Goal: Task Accomplishment & Management: Use online tool/utility

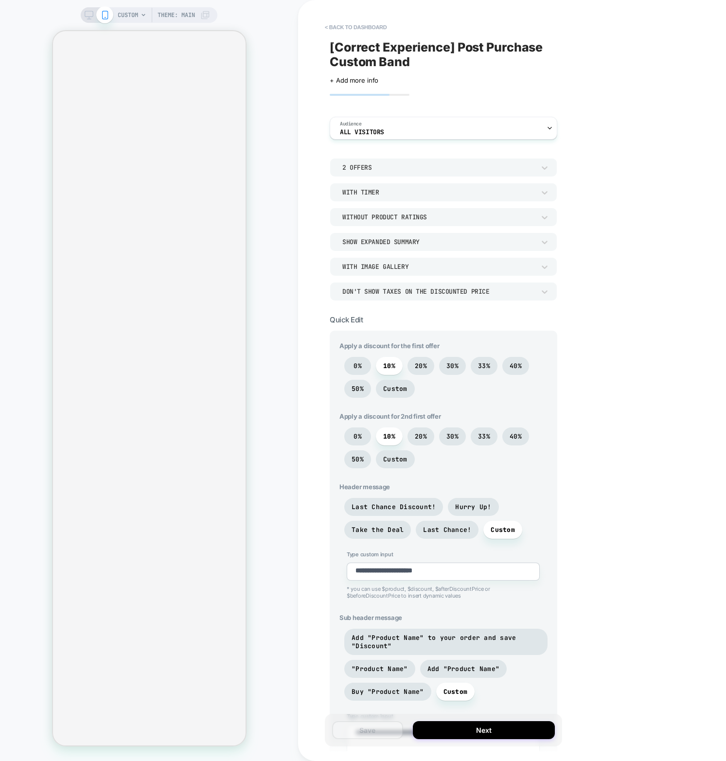
type textarea "*"
click at [366, 30] on button "< back to dashboard" at bounding box center [355, 27] width 71 height 16
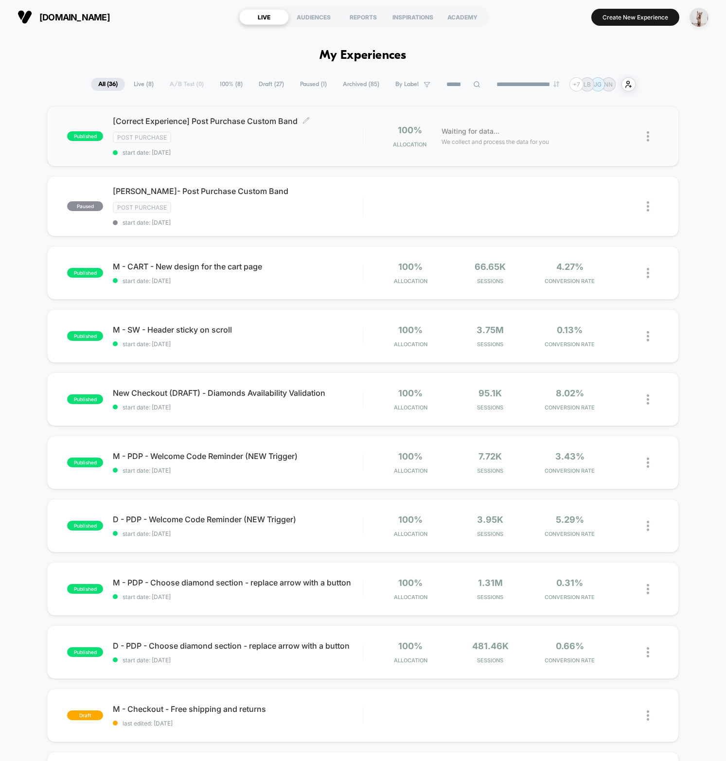
click at [280, 145] on div "[Correct Experience] Post Purchase Custom Band Click to edit experience details…" at bounding box center [238, 136] width 250 height 40
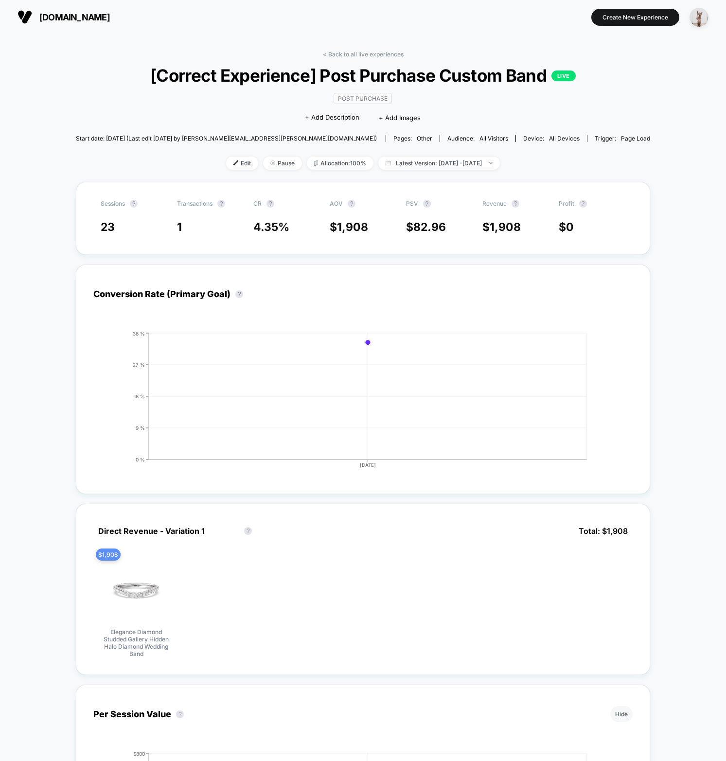
click at [84, 258] on div "< Back to all live experiences [Correct Experience] Post Purchase Custom Band L…" at bounding box center [363, 694] width 726 height 1320
click at [610, 371] on div "Conversion Rate (Primary Goal) ? Hide 2025-09-22 0 % 9 % 18 % 27 % 36 % 2025-09…" at bounding box center [363, 380] width 574 height 230
click at [672, 317] on div "< Back to all live experiences [Correct Experience] Post Purchase Custom Band L…" at bounding box center [363, 694] width 726 height 1320
click at [417, 139] on span "other" at bounding box center [425, 138] width 16 height 7
click at [642, 187] on div "< Back to all live experiences [Correct Experience] Post Purchase Custom Band L…" at bounding box center [363, 694] width 726 height 1320
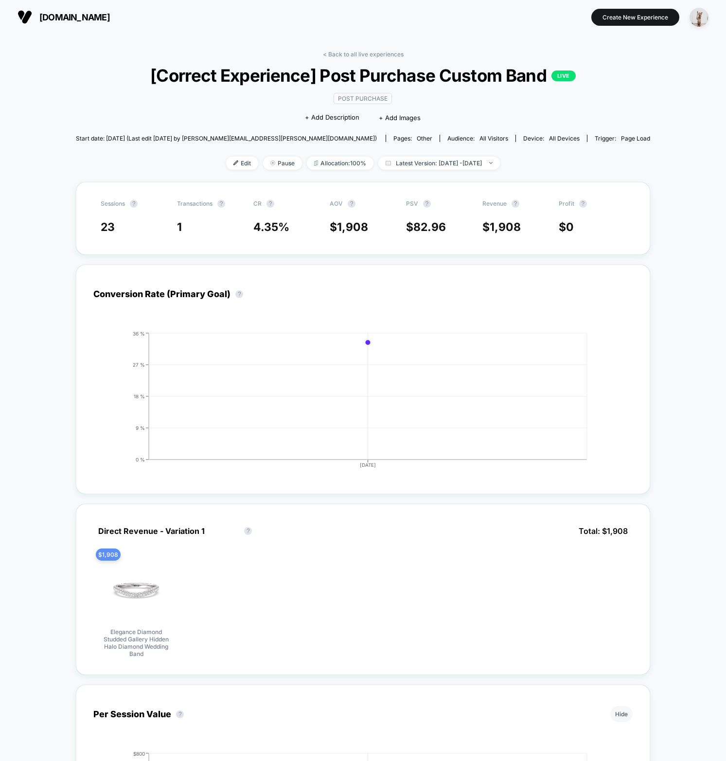
click at [662, 463] on div "< Back to all live experiences [Correct Experience] Post Purchase Custom Band L…" at bounding box center [363, 694] width 726 height 1320
click at [668, 250] on div "< Back to all live experiences [Correct Experience] Post Purchase Custom Band L…" at bounding box center [363, 694] width 726 height 1320
click at [493, 164] on span "Latest Version: Sep 12, 2025 - Sep 22, 2025" at bounding box center [439, 163] width 122 height 13
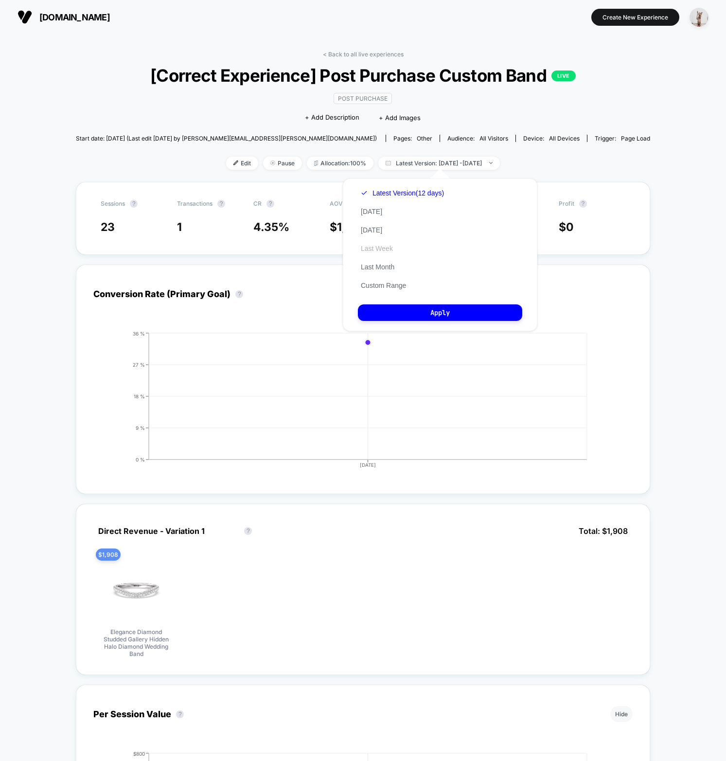
click at [388, 246] on button "Last Week" at bounding box center [377, 248] width 38 height 9
click at [456, 313] on button "Apply" at bounding box center [440, 312] width 164 height 17
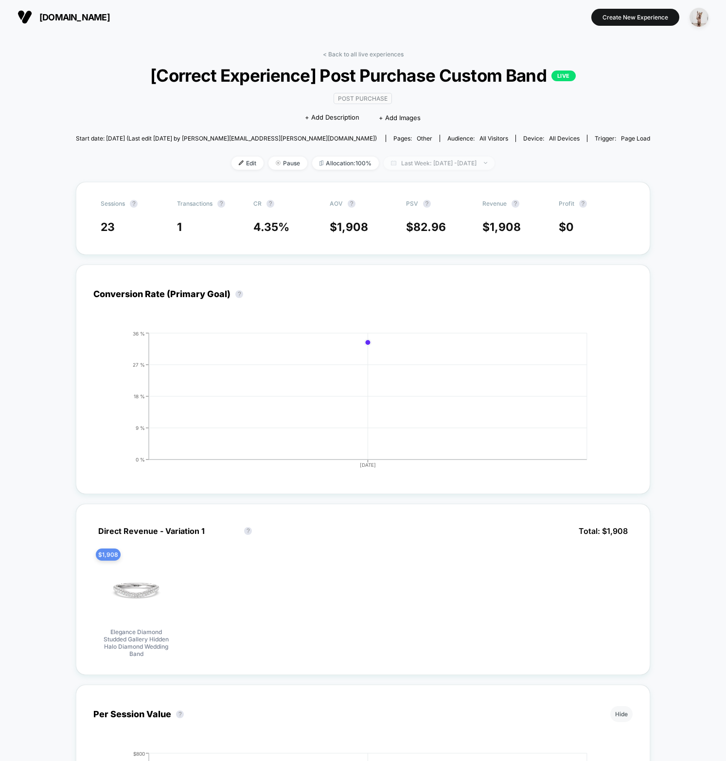
click at [430, 157] on span "Last Week: Sep 12, 2025 - Sep 22, 2025" at bounding box center [439, 163] width 111 height 13
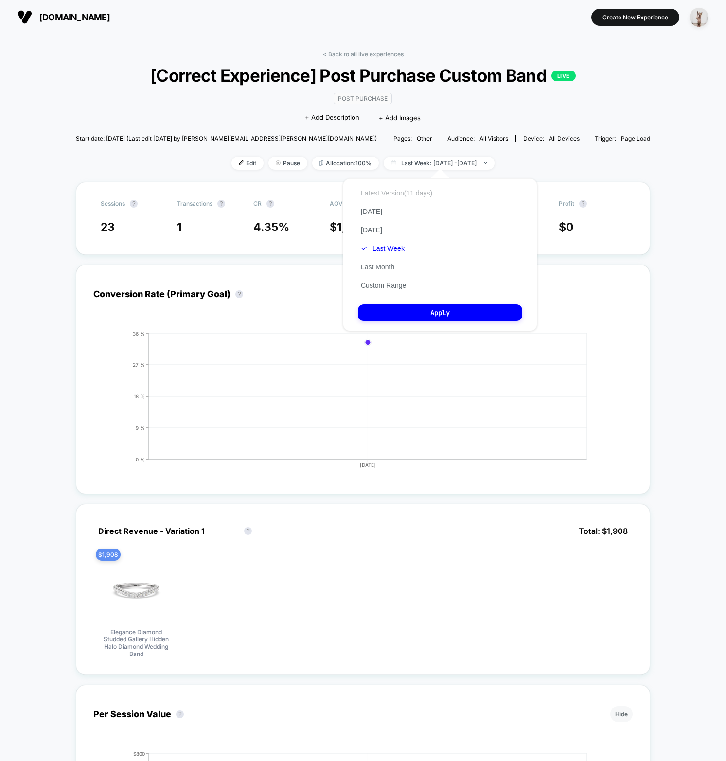
click at [393, 194] on button "Latest Version (11 days)" at bounding box center [396, 193] width 77 height 9
click at [428, 306] on button "Apply" at bounding box center [440, 312] width 164 height 17
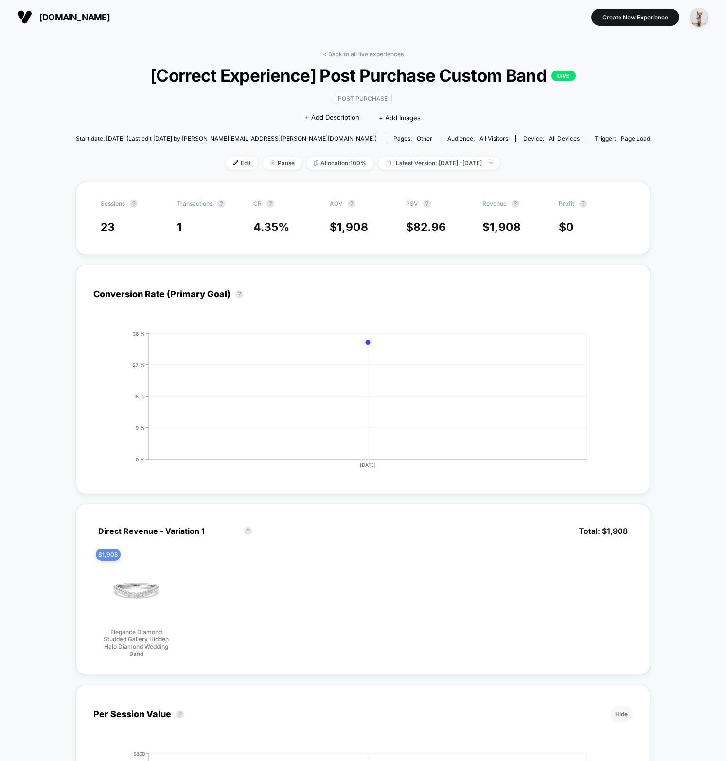
click at [674, 352] on div "< Back to all live experiences [Correct Experience] Post Purchase Custom Band L…" at bounding box center [363, 694] width 726 height 1320
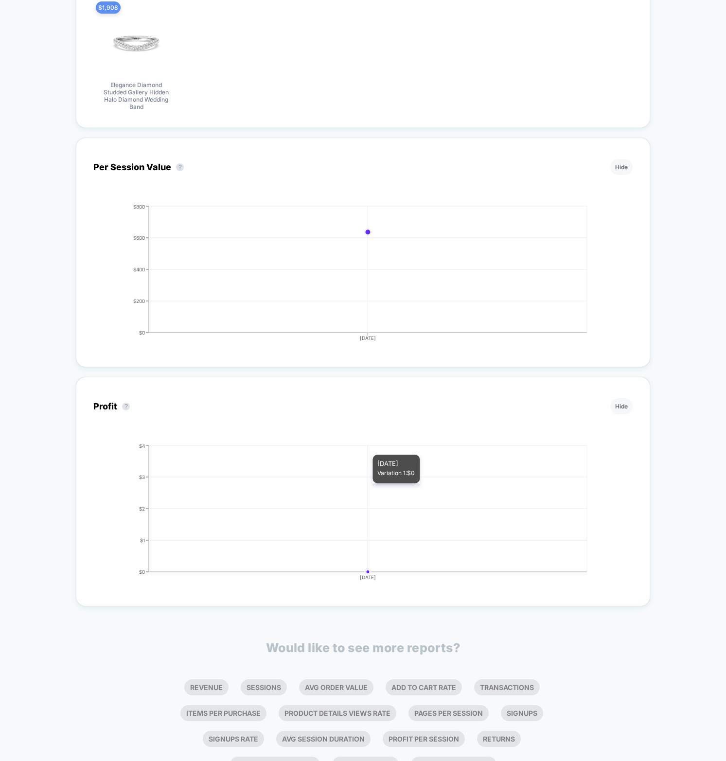
scroll to position [617, 0]
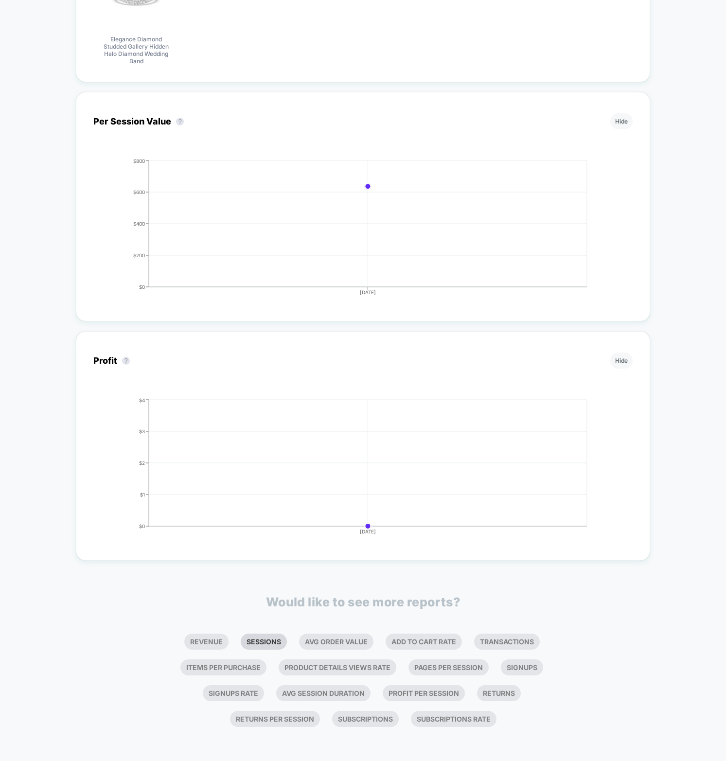
click at [287, 634] on li "Sessions" at bounding box center [264, 642] width 46 height 16
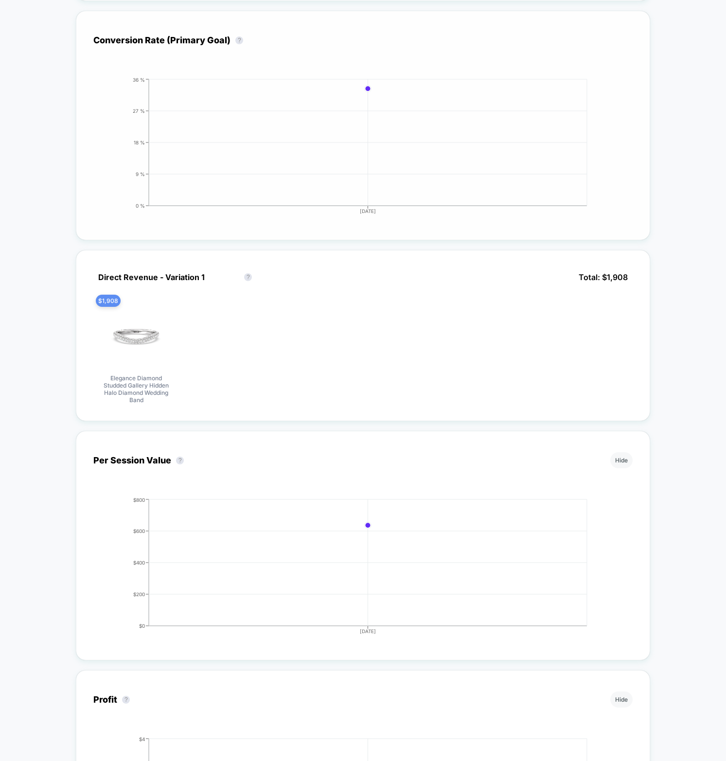
scroll to position [0, 0]
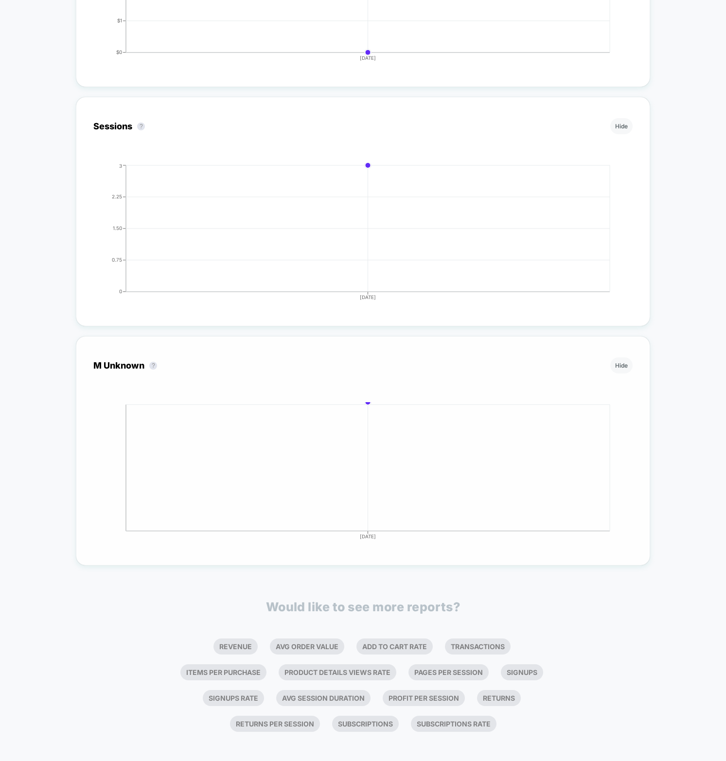
scroll to position [1069, 0]
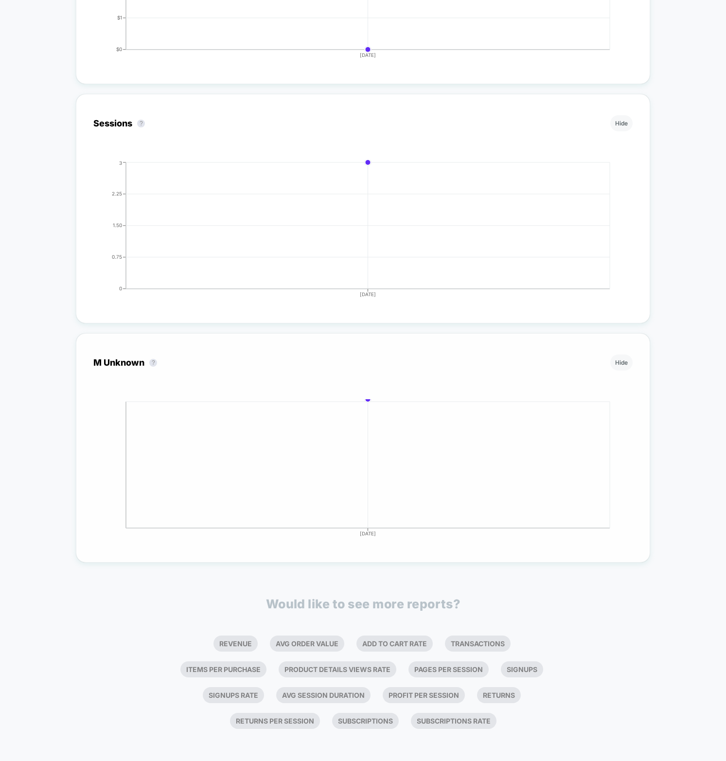
click at [369, 397] on div "M Unknown ? Hide 2025-09-22 2025-09-22" at bounding box center [362, 448] width 539 height 194
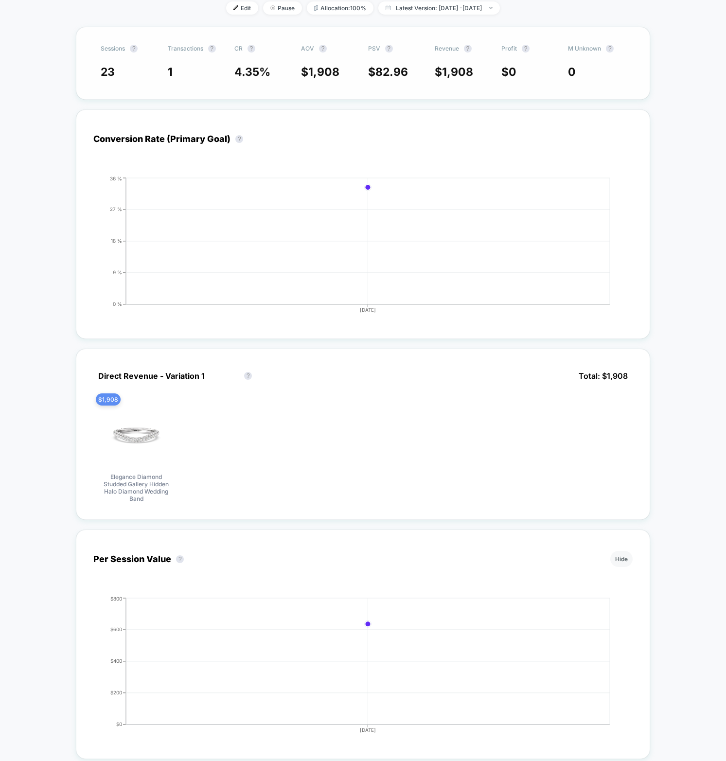
scroll to position [0, 0]
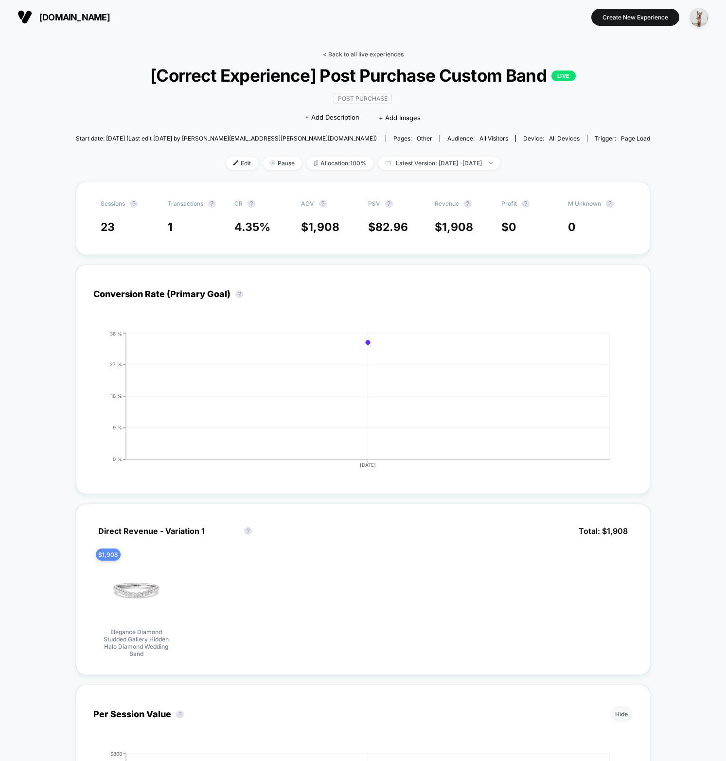
click at [366, 52] on link "< Back to all live experiences" at bounding box center [363, 54] width 81 height 7
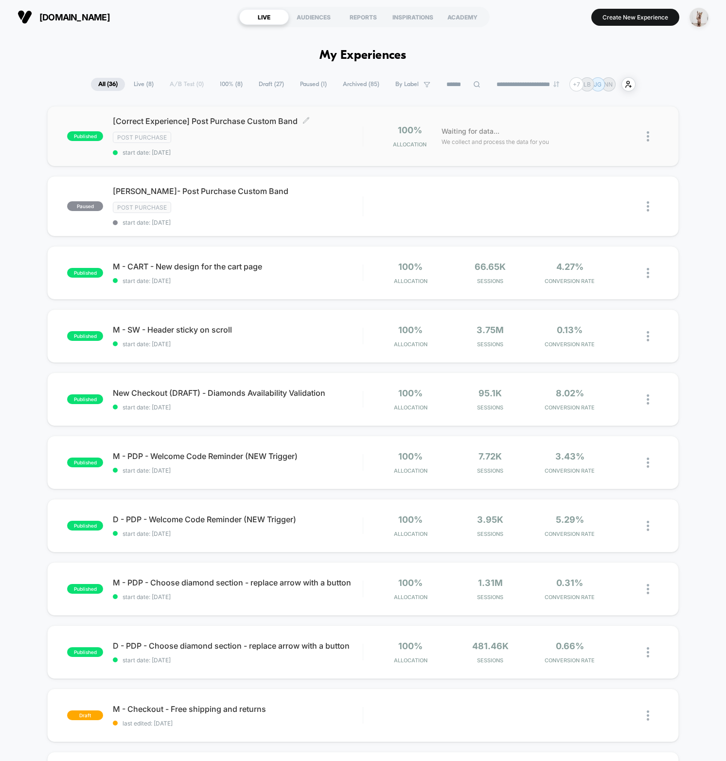
click at [300, 142] on div "[Correct Experience] Post Purchase Custom Band Click to edit experience details…" at bounding box center [238, 136] width 250 height 40
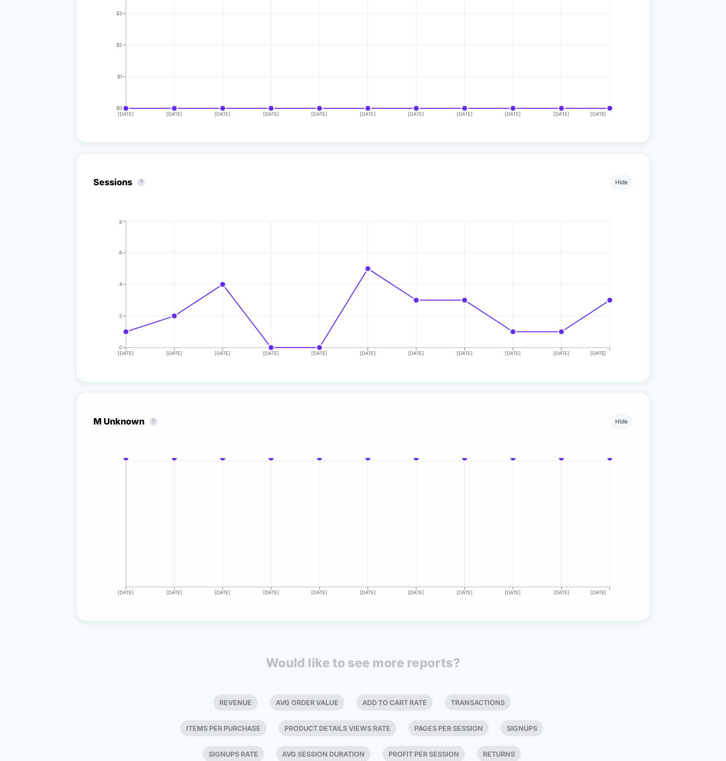
scroll to position [1009, 0]
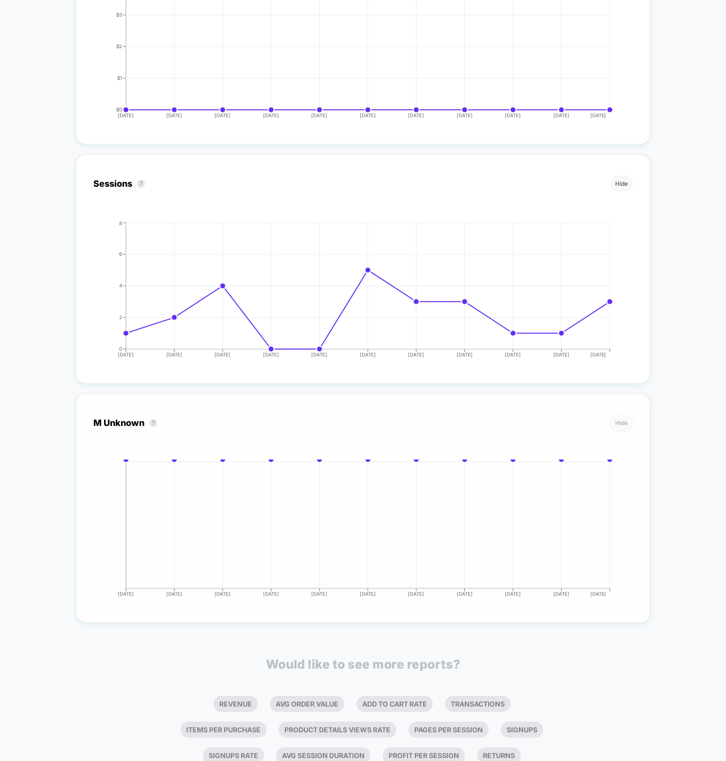
click at [610, 421] on button "Hide" at bounding box center [621, 423] width 22 height 16
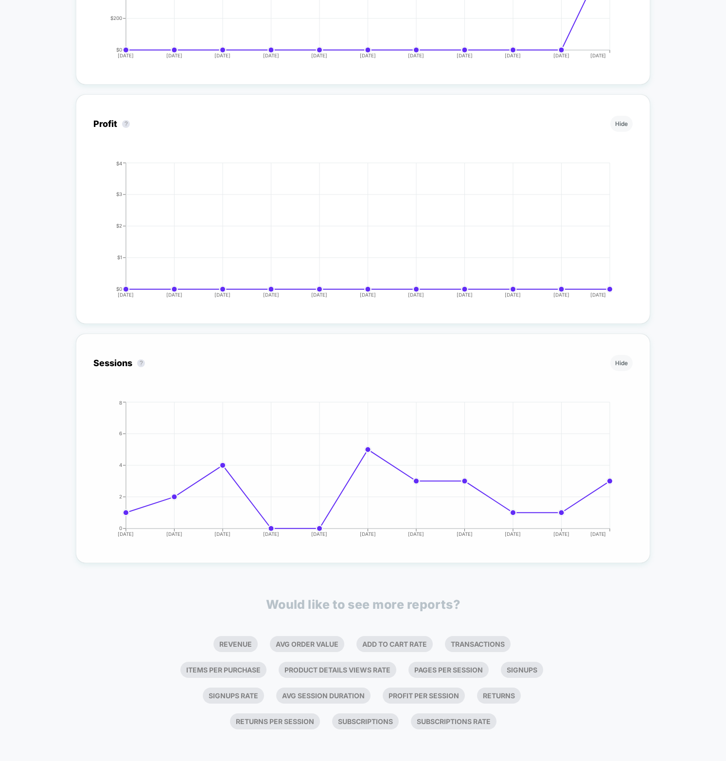
scroll to position [830, 0]
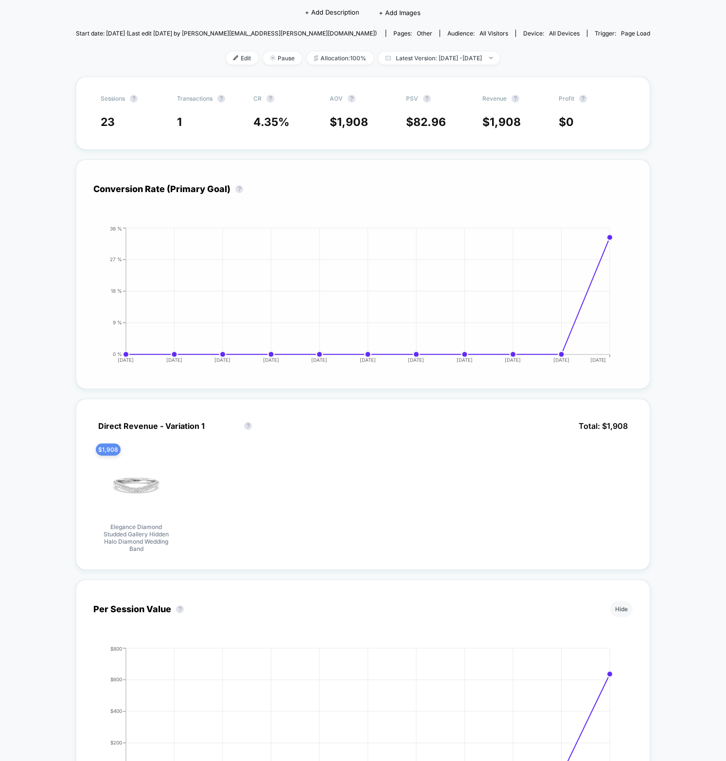
scroll to position [0, 0]
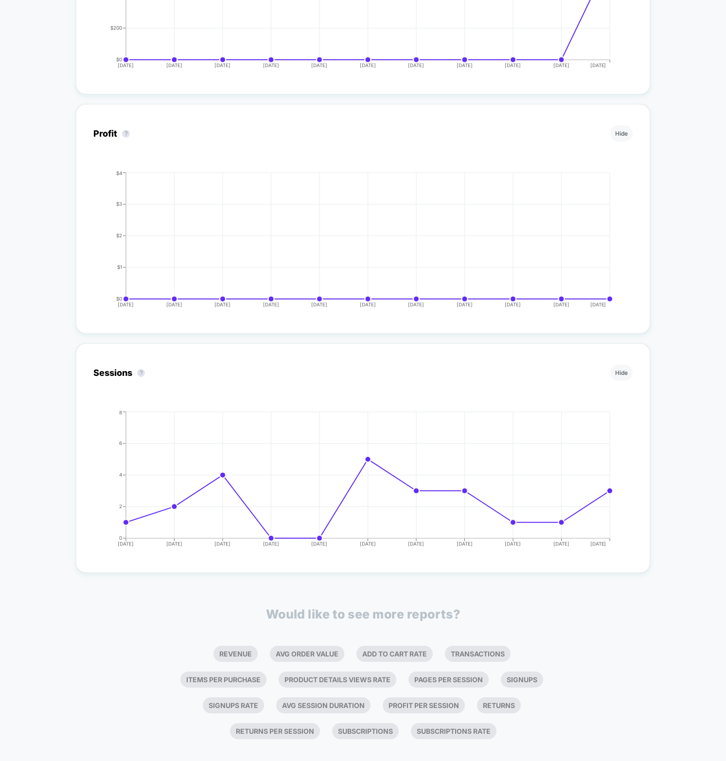
scroll to position [820, 0]
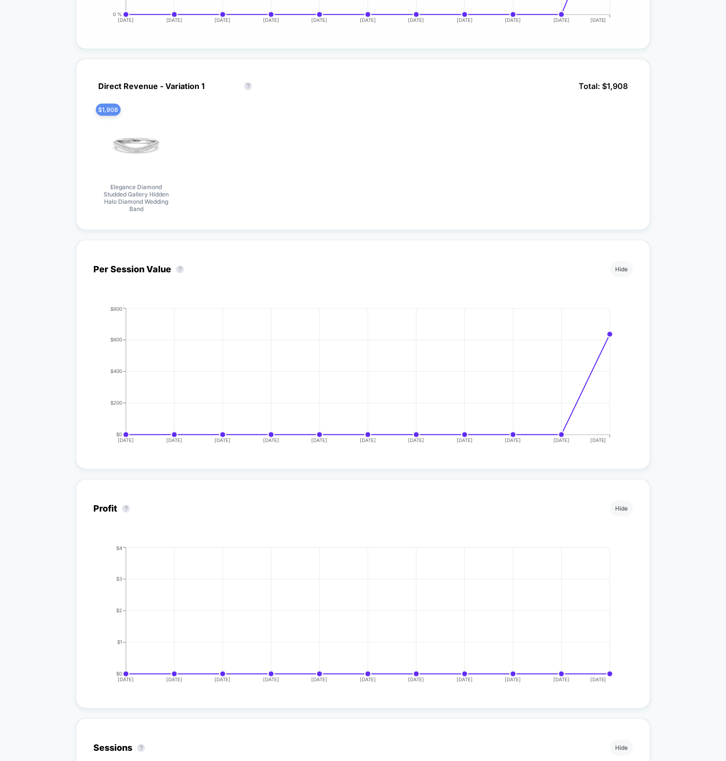
scroll to position [0, 0]
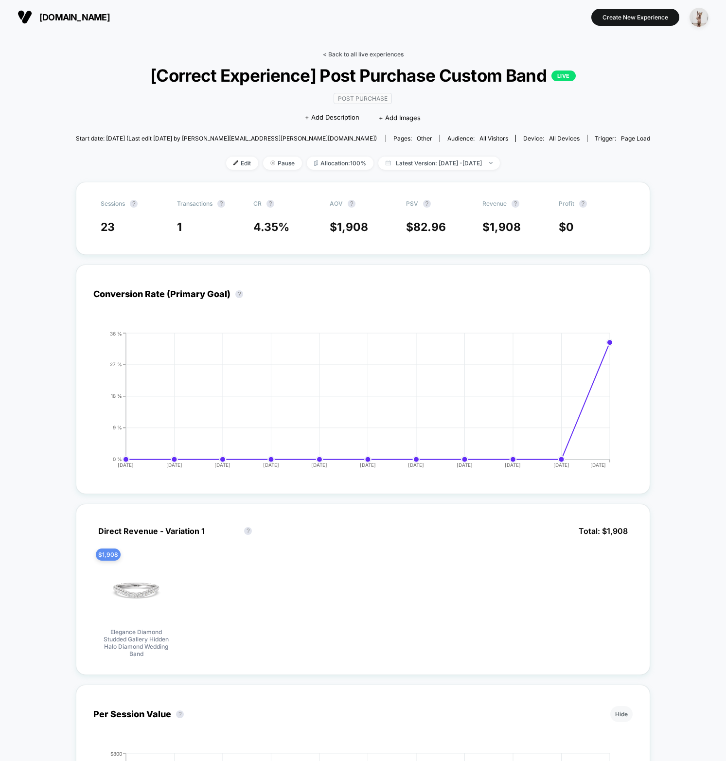
click at [356, 51] on link "< Back to all live experiences" at bounding box center [363, 54] width 81 height 7
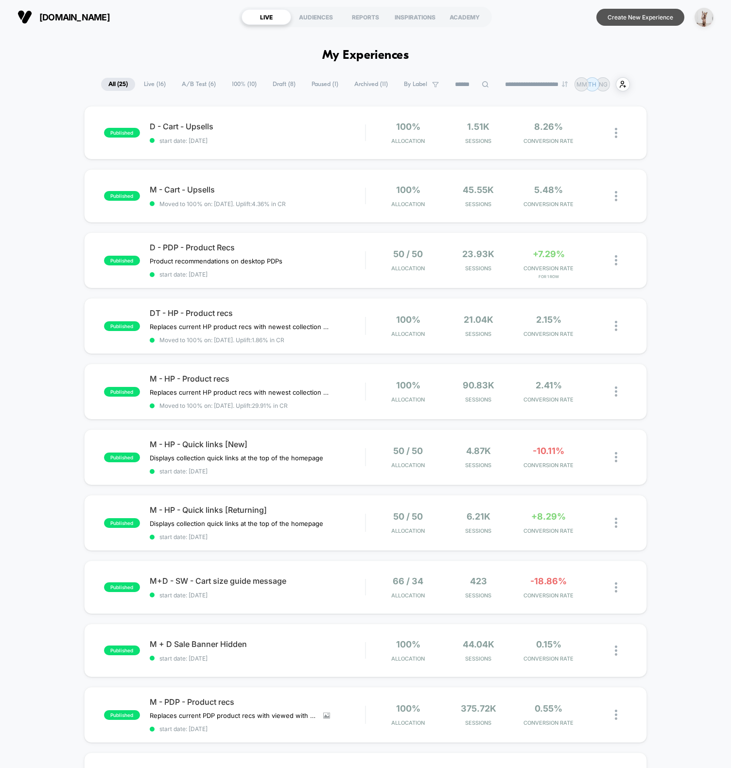
click at [654, 19] on button "Create New Experience" at bounding box center [641, 17] width 88 height 17
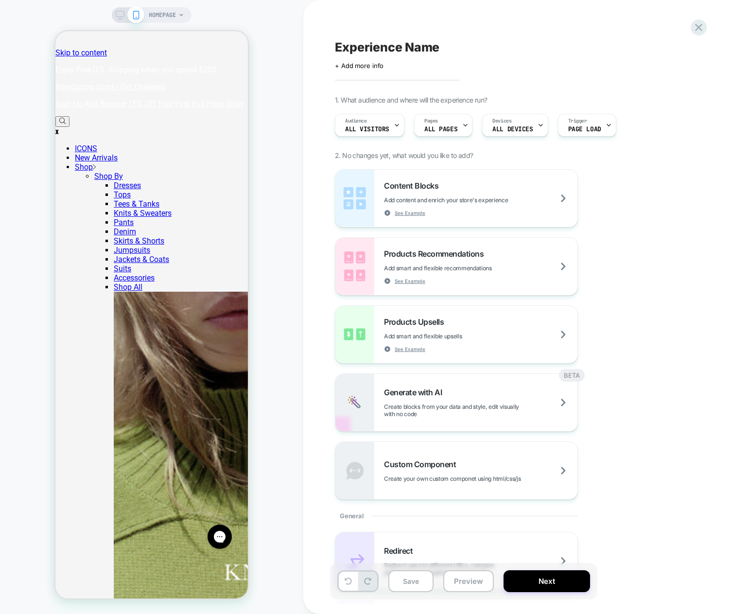
click at [280, 291] on div "HOMEPAGE" at bounding box center [151, 307] width 303 height 595
click at [630, 59] on div "Experience Name Click to edit experience details + Add more info" at bounding box center [512, 54] width 355 height 31
click at [700, 34] on icon at bounding box center [698, 27] width 13 height 13
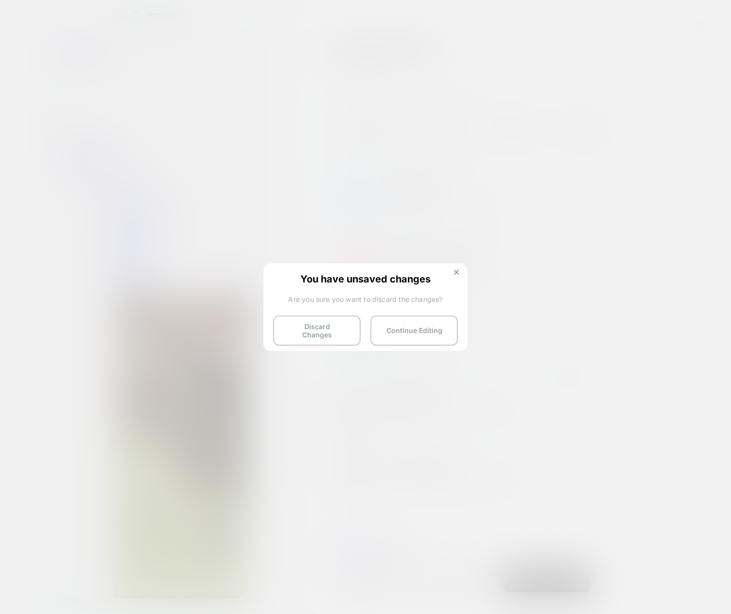
click at [316, 332] on button "Discard Changes" at bounding box center [317, 331] width 88 height 30
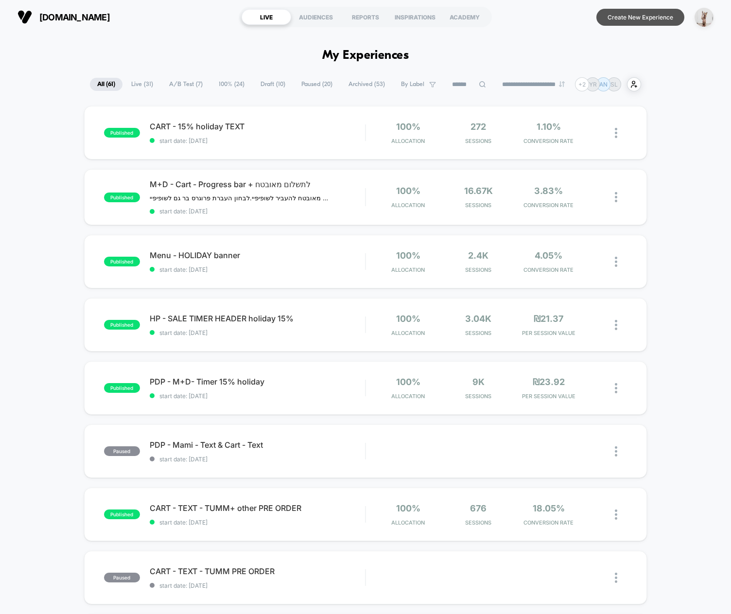
click at [633, 16] on button "Create New Experience" at bounding box center [641, 17] width 88 height 17
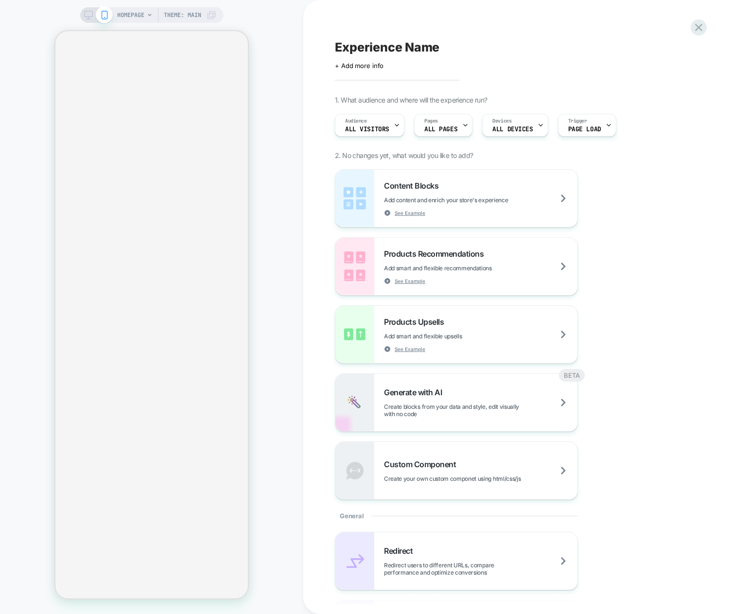
click at [259, 298] on div "HOMEPAGE Theme: MAIN" at bounding box center [151, 307] width 303 height 595
click at [319, 225] on div "Experience Name Click to edit experience details + Add more info 1. What audien…" at bounding box center [517, 307] width 428 height 614
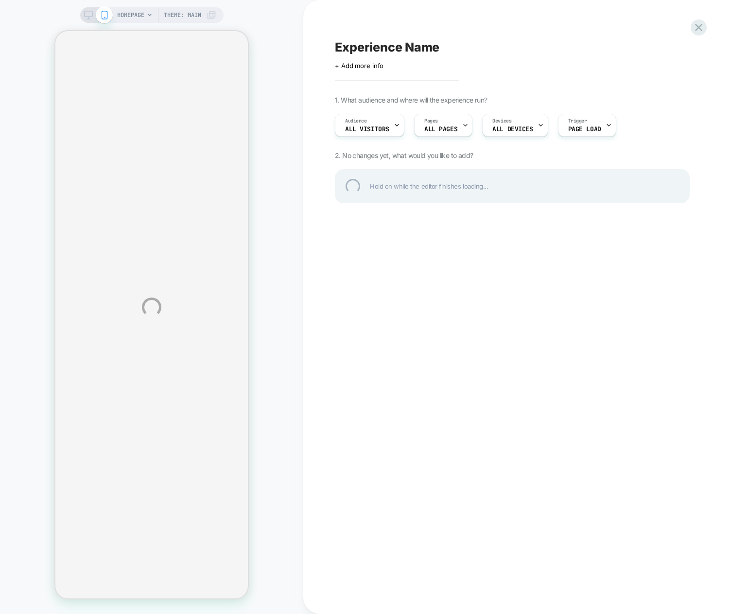
click at [324, 388] on div "HOMEPAGE Theme: MAIN Experience Name Click to edit experience details + Add mor…" at bounding box center [365, 307] width 731 height 614
click at [300, 457] on div "HOMEPAGE Theme: MAIN Experience Name Click to edit experience details + Add mor…" at bounding box center [365, 307] width 731 height 614
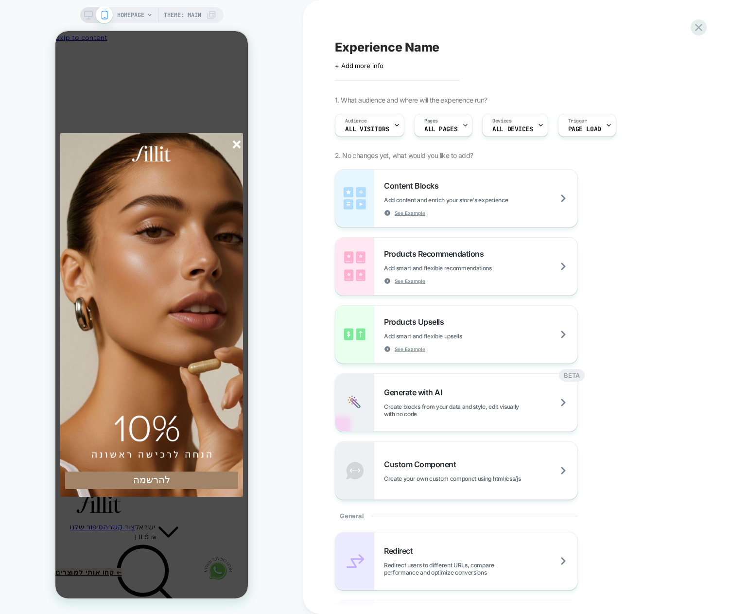
click at [237, 143] on icon "סגור" at bounding box center [237, 145] width 8 height 8
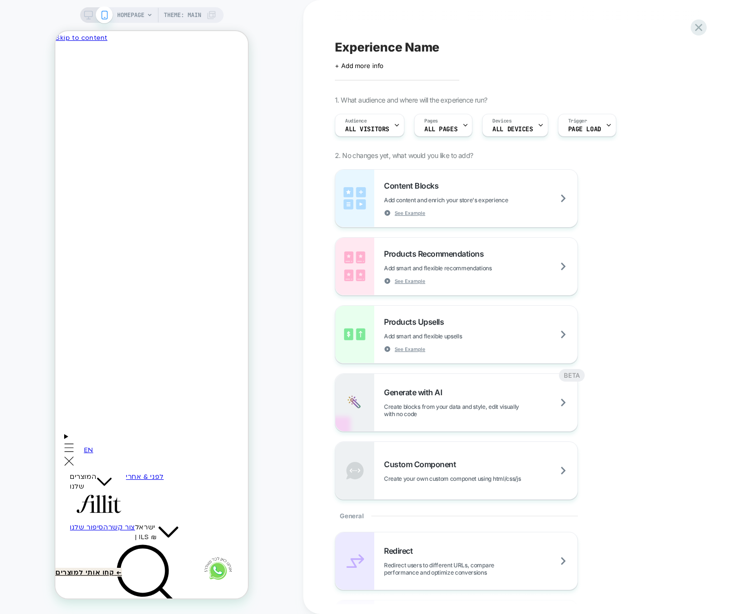
drag, startPoint x: 311, startPoint y: 304, endPoint x: 291, endPoint y: 100, distance: 205.1
click at [311, 304] on div "Experience Name Click to edit experience details + Add more info 1. What audien…" at bounding box center [517, 307] width 428 height 614
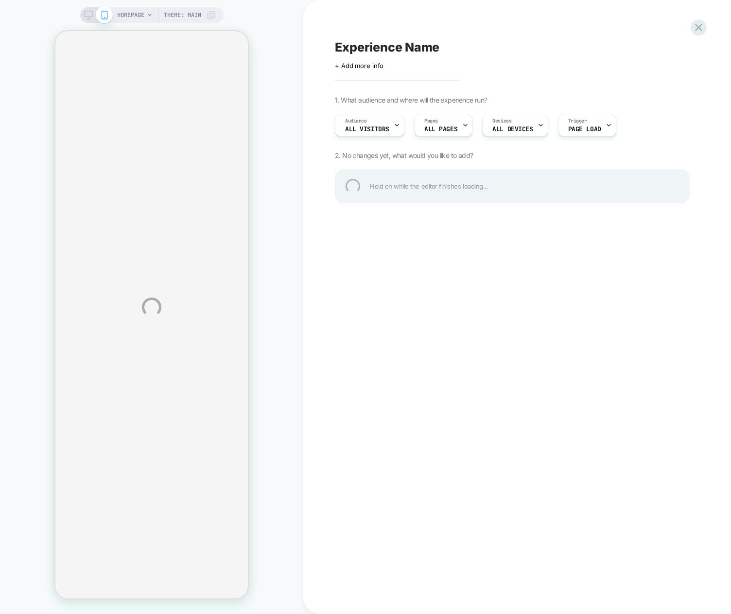
click at [236, 614] on div "HOMEPAGE Theme: MAIN Experience Name Click to edit experience details + Add mor…" at bounding box center [365, 307] width 731 height 614
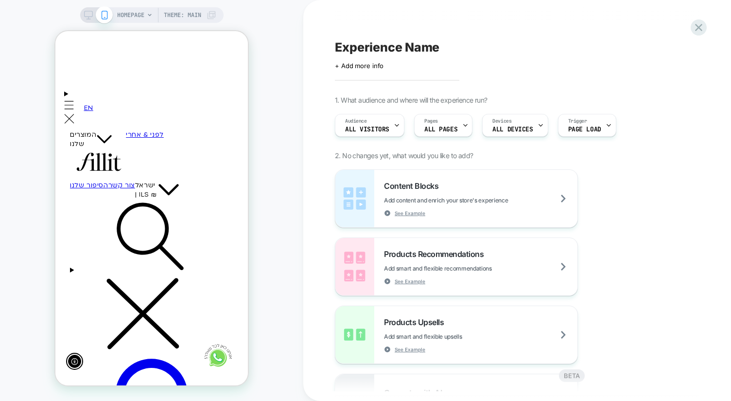
scroll to position [479, 0]
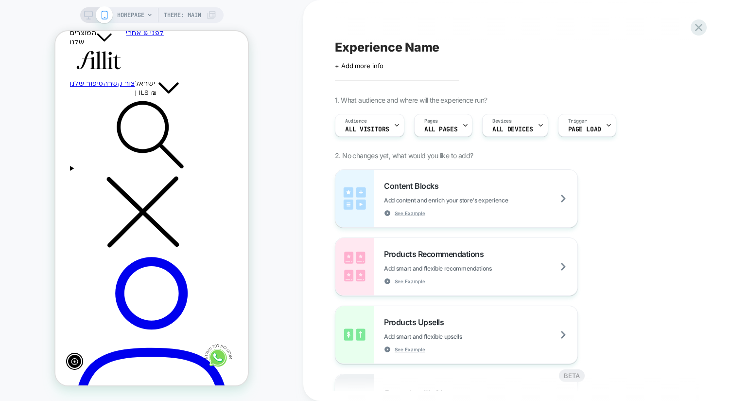
click at [274, 141] on div "HOMEPAGE Theme: MAIN" at bounding box center [151, 200] width 303 height 381
